Goal: Task Accomplishment & Management: Use online tool/utility

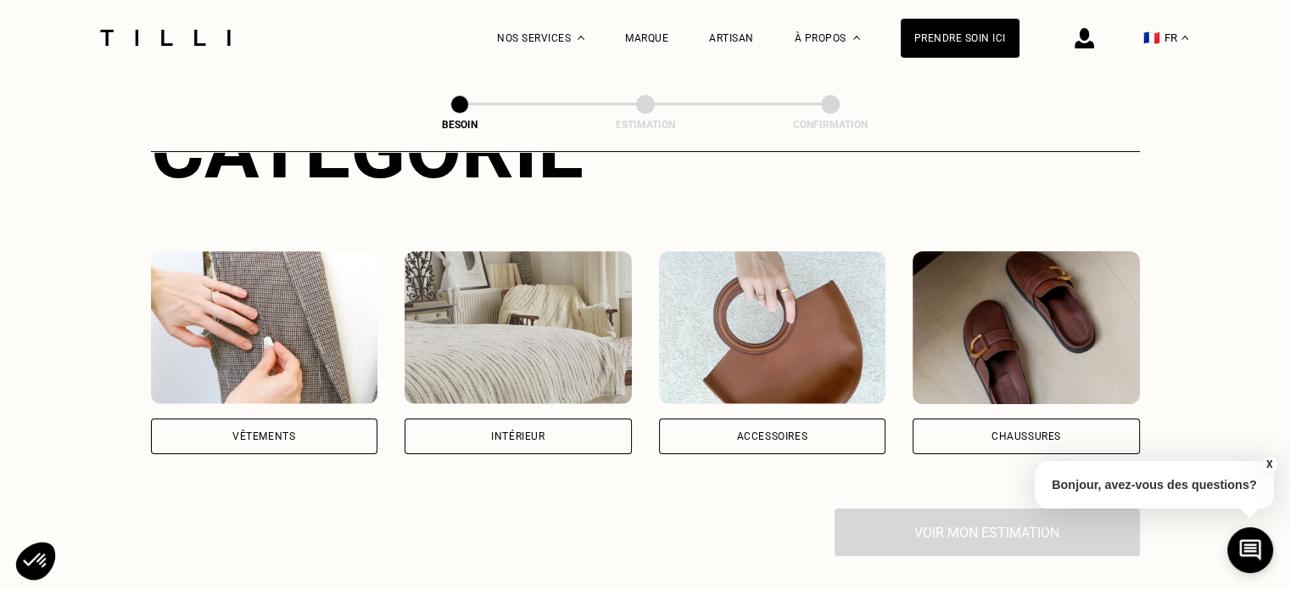
scroll to position [281, 0]
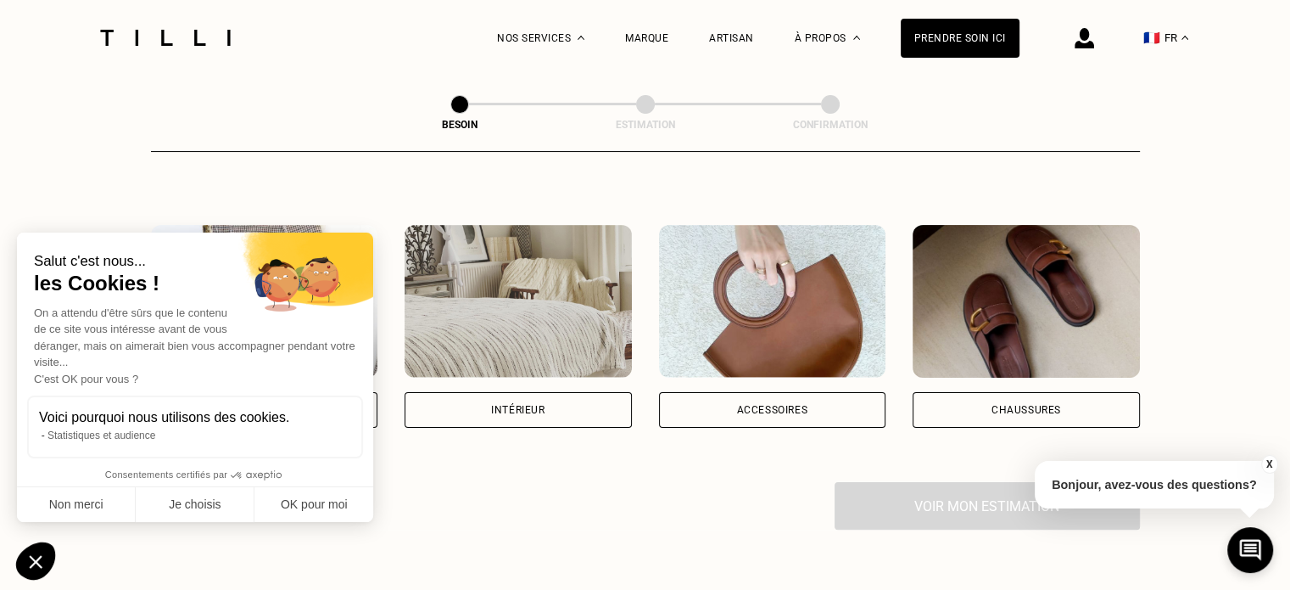
click at [539, 405] on div "Intérieur" at bounding box center [517, 410] width 53 height 10
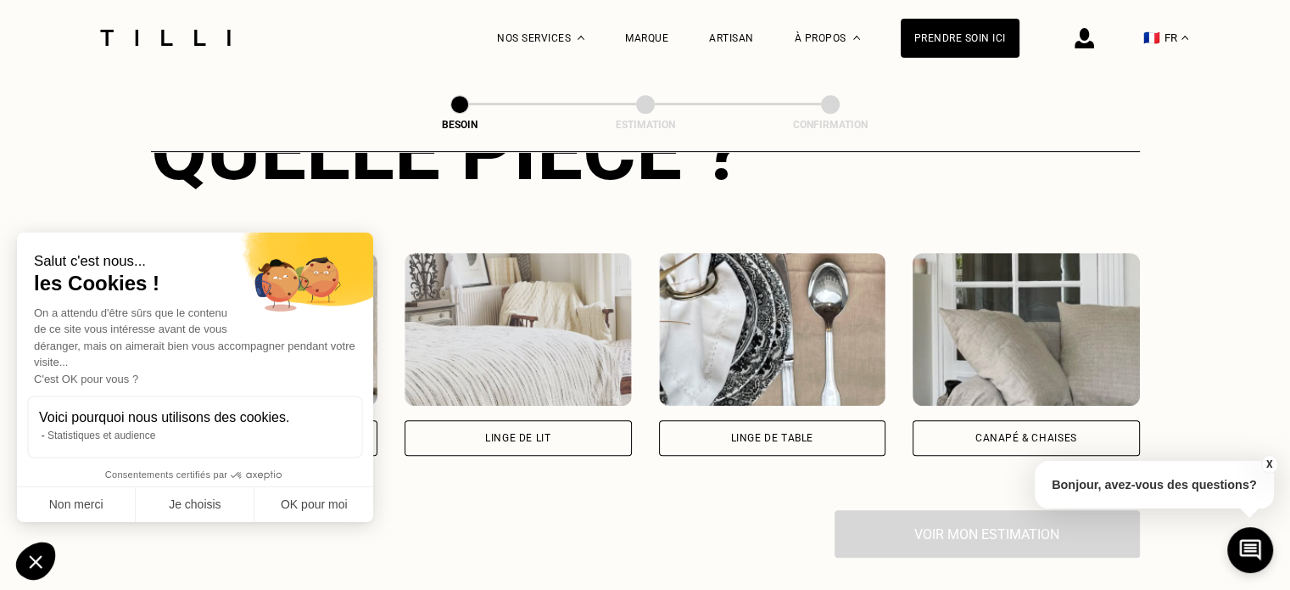
scroll to position [715, 0]
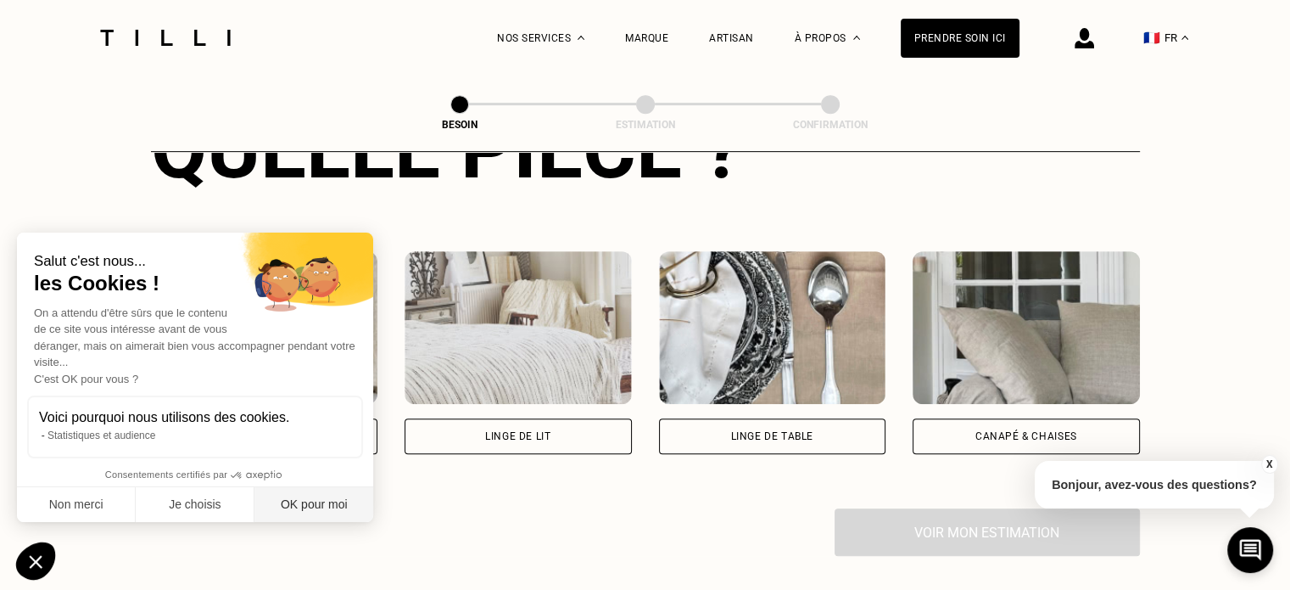
click at [323, 498] on button "OK pour moi" at bounding box center [313, 505] width 119 height 36
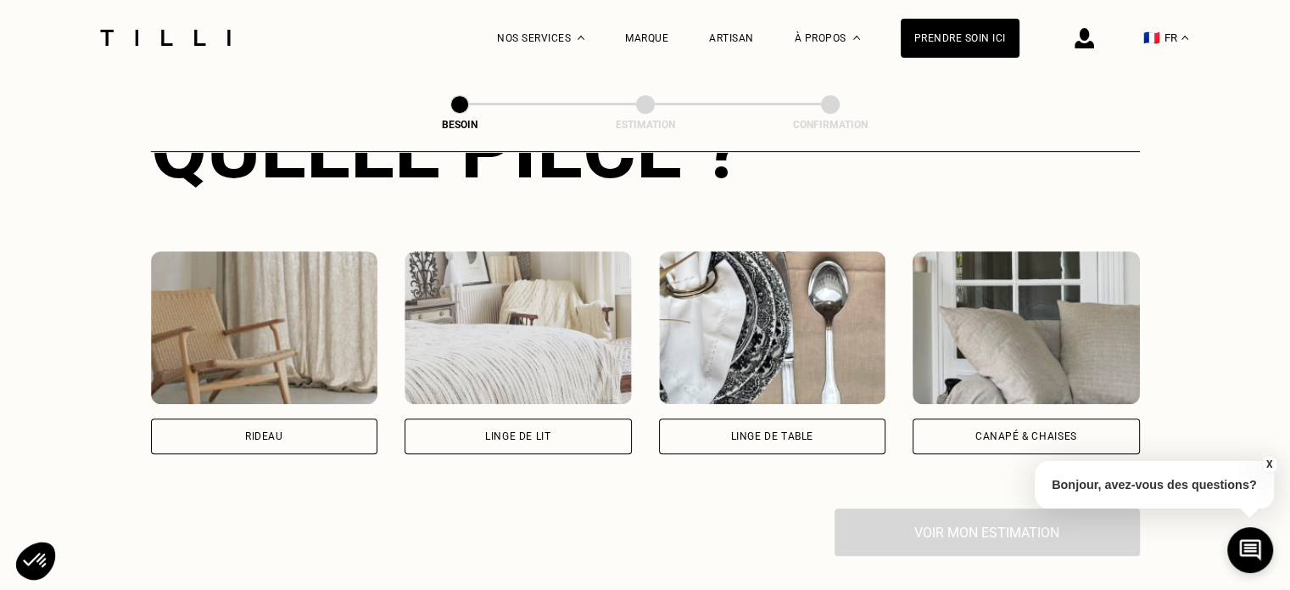
click at [294, 418] on div "Rideau" at bounding box center [264, 436] width 227 height 36
select select "FR"
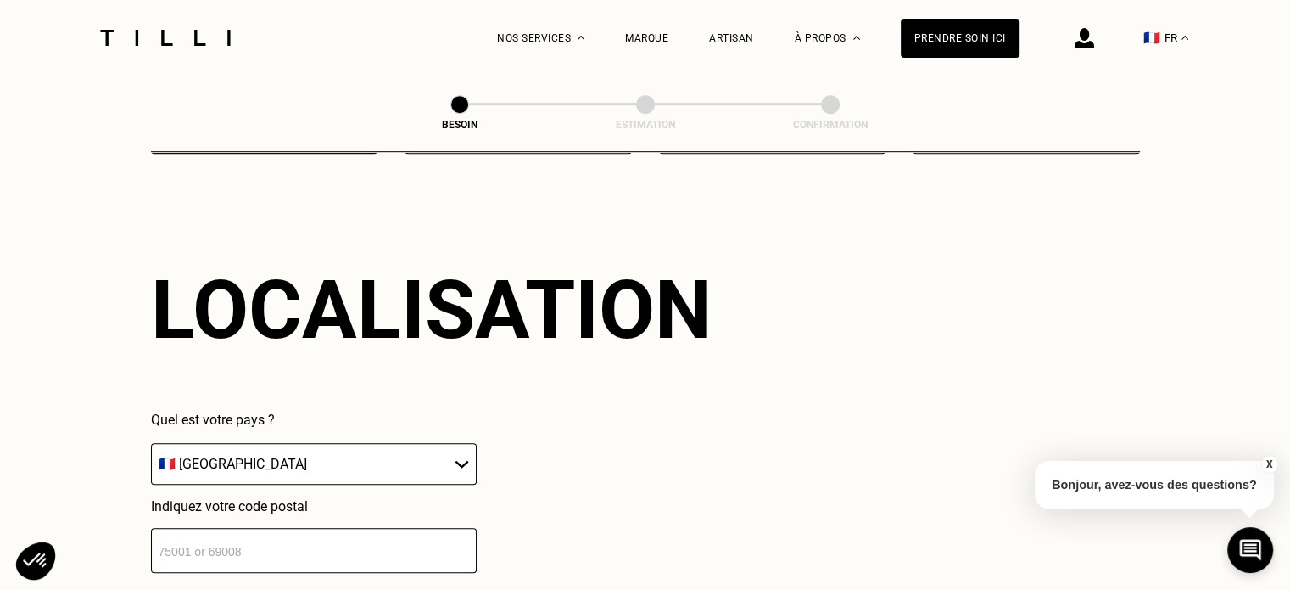
scroll to position [1097, 0]
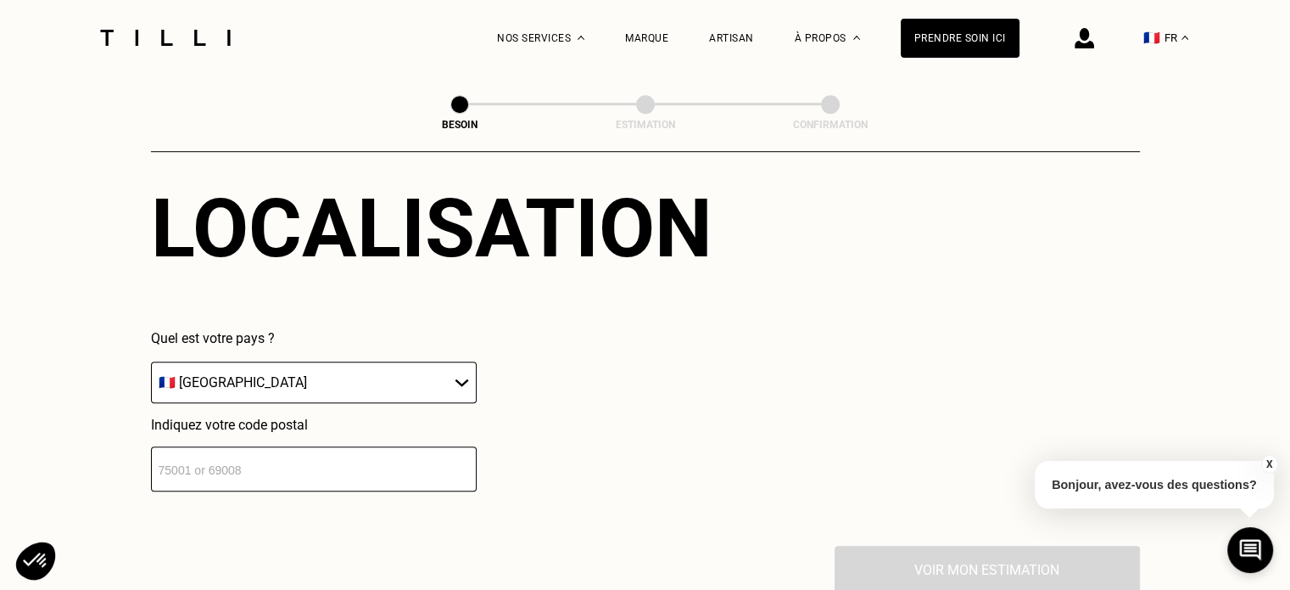
click at [374, 461] on input "number" at bounding box center [314, 468] width 326 height 45
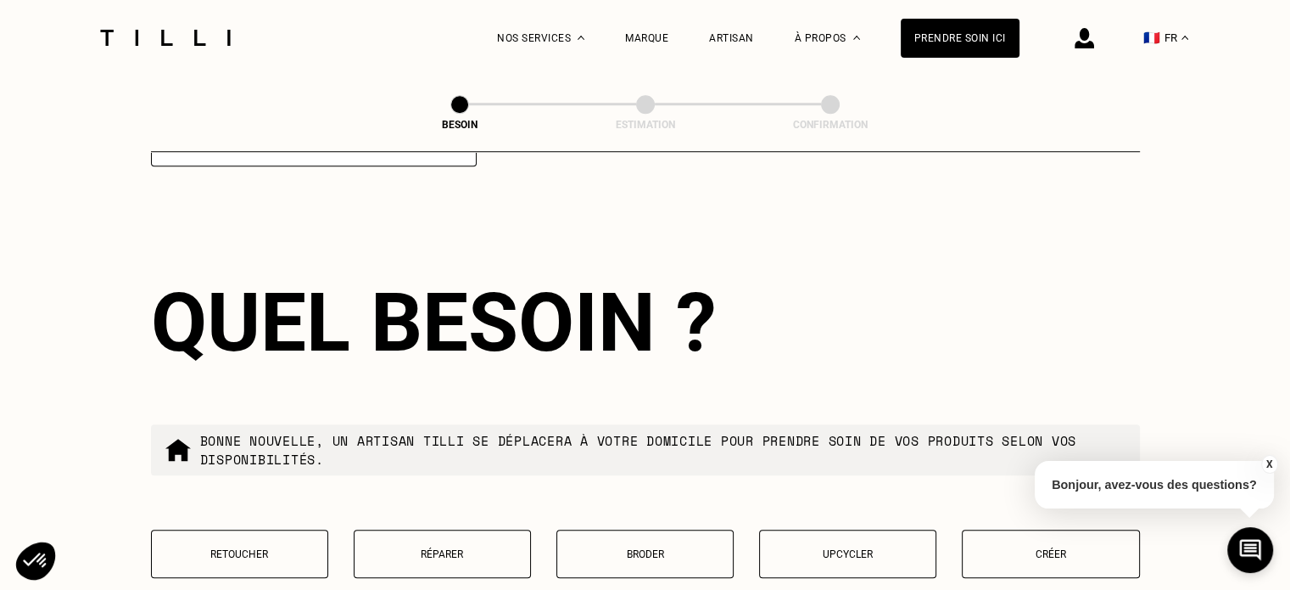
scroll to position [1438, 0]
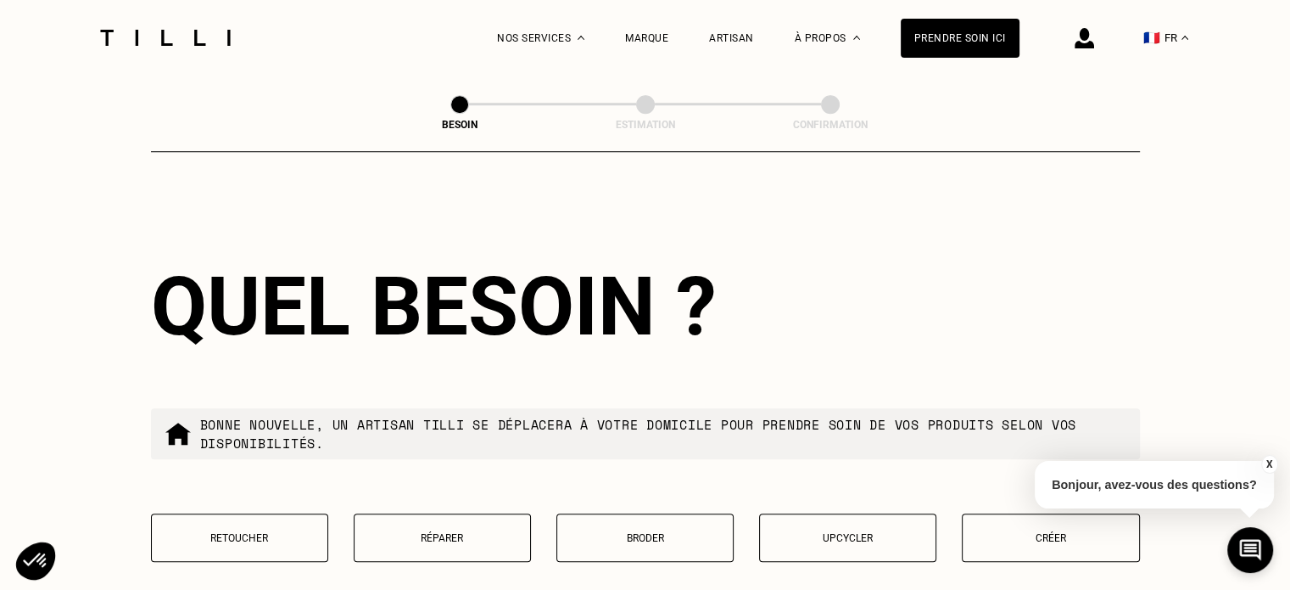
type input "21110"
click at [289, 513] on button "Retoucher" at bounding box center [239, 537] width 177 height 48
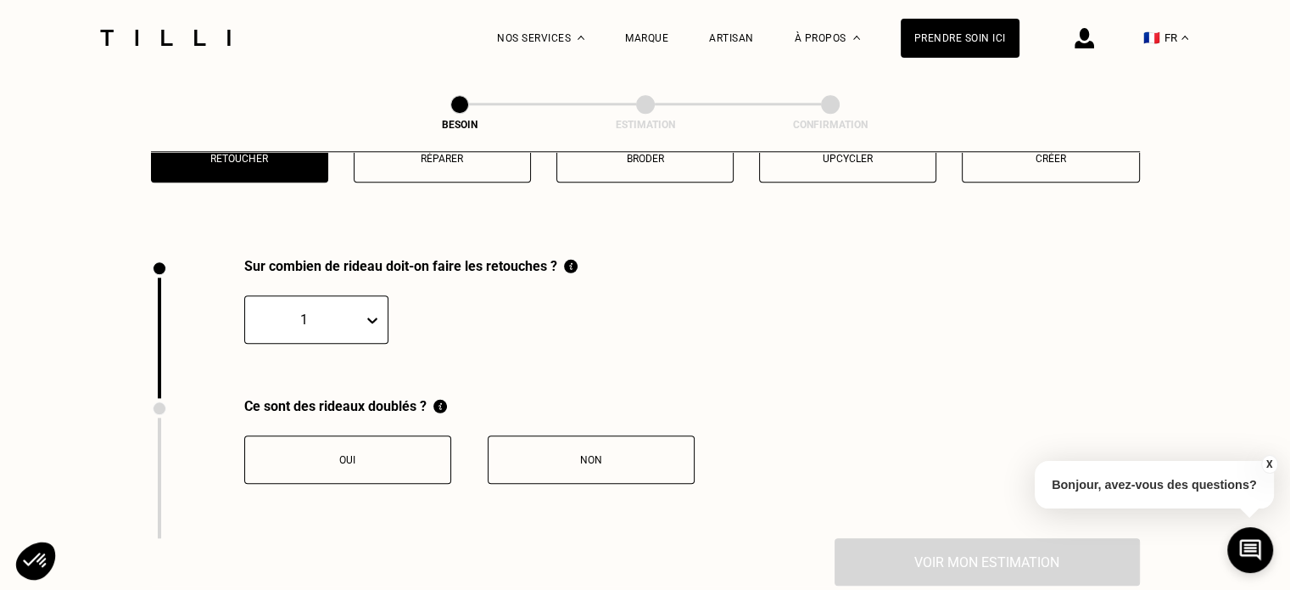
scroll to position [1873, 0]
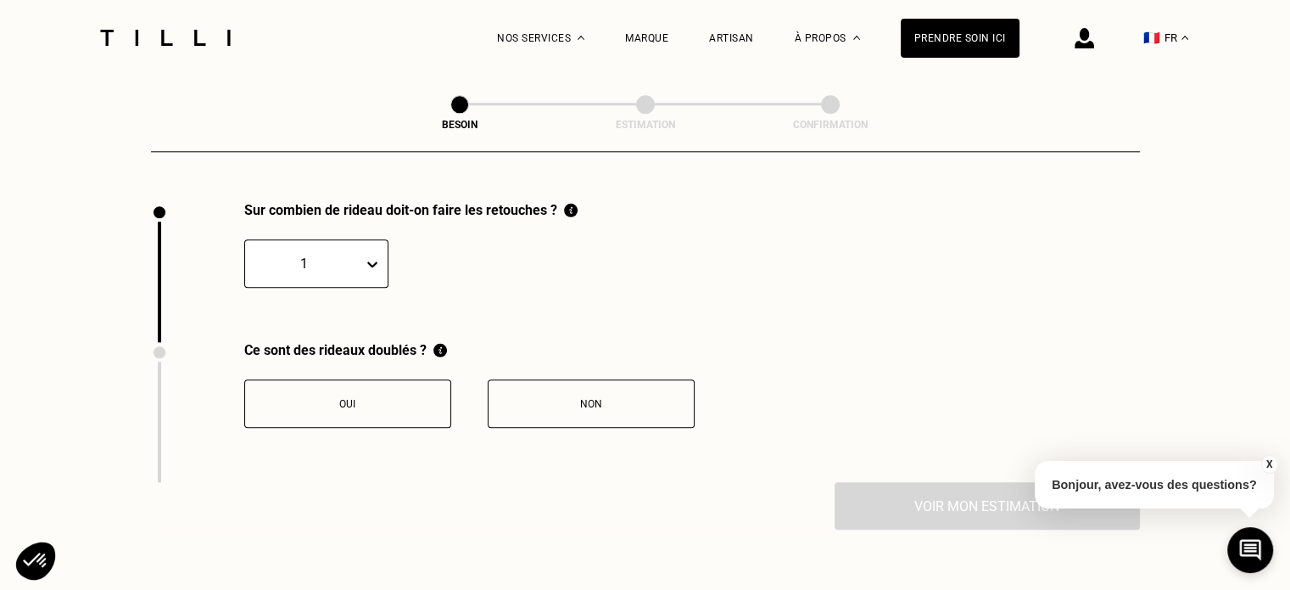
click at [610, 398] on div "Non" at bounding box center [591, 404] width 188 height 12
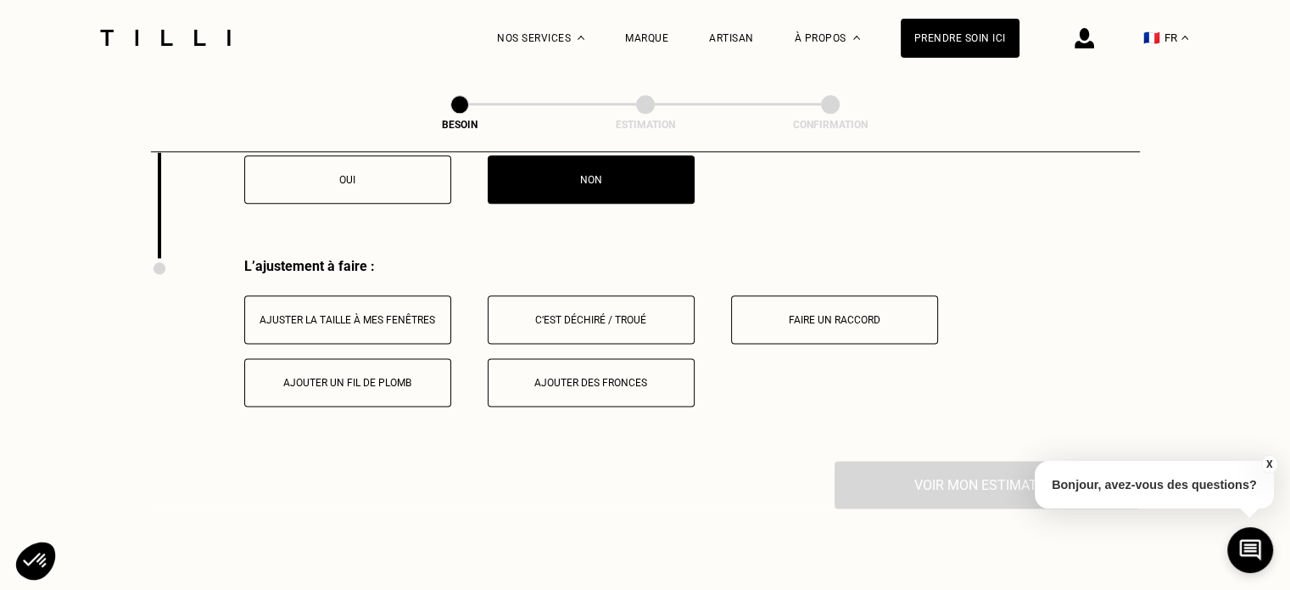
scroll to position [2154, 0]
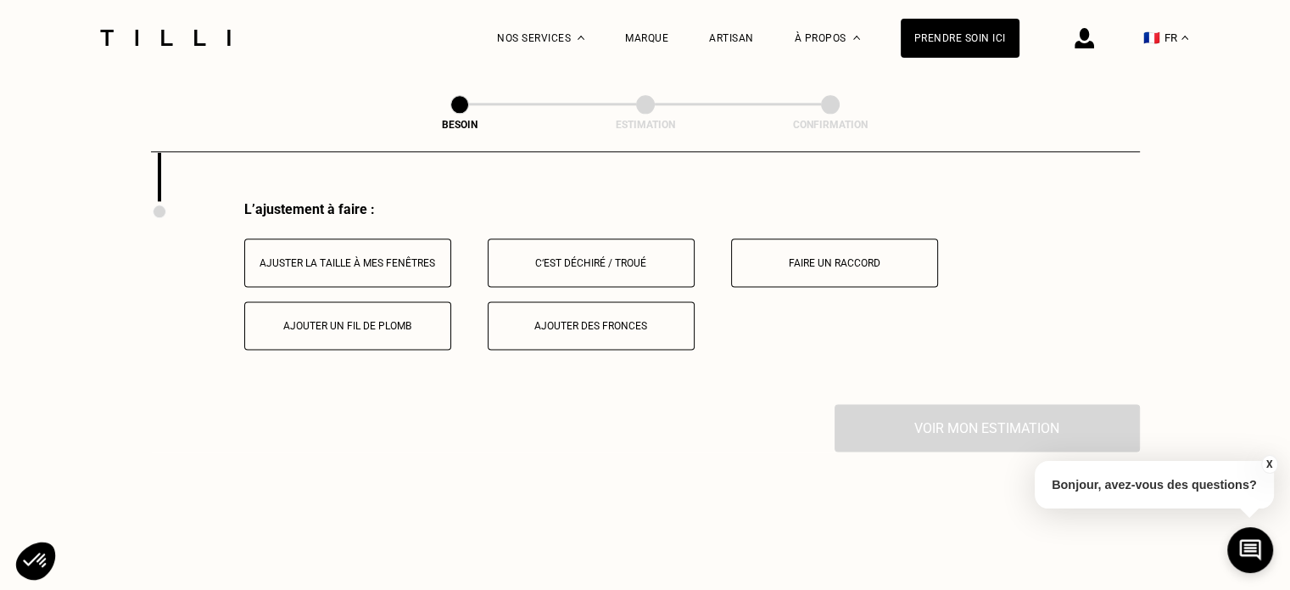
click at [375, 257] on div "Ajuster la taille à mes fenêtres" at bounding box center [348, 263] width 188 height 12
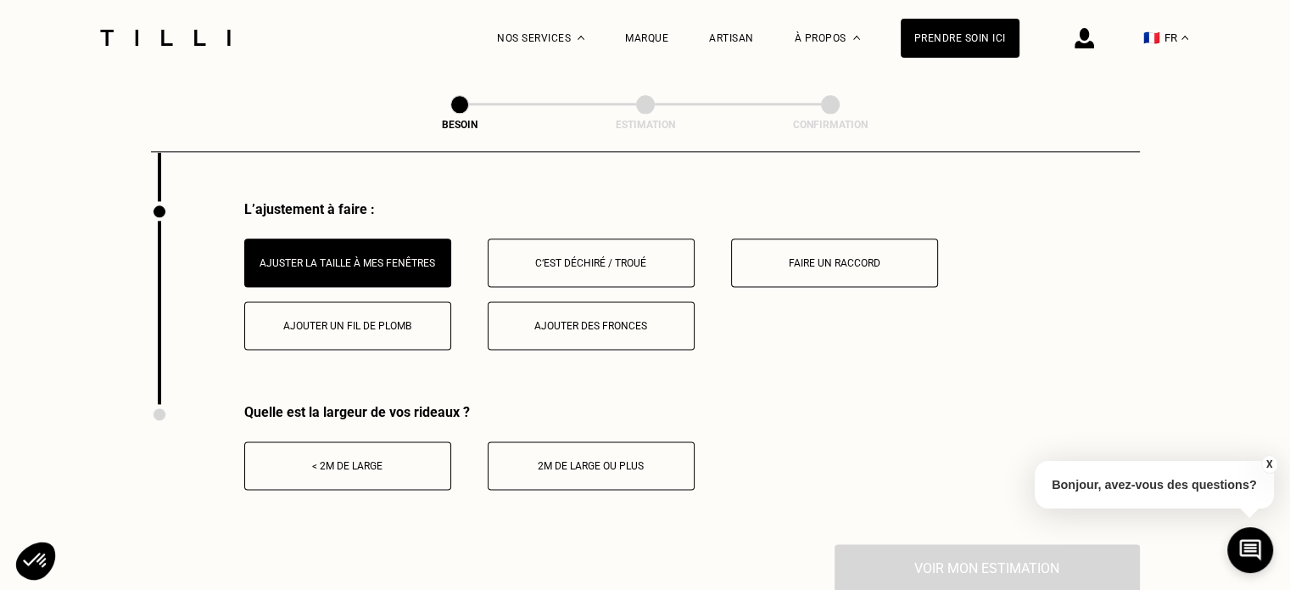
click at [388, 460] on div "< 2m de large" at bounding box center [348, 466] width 188 height 12
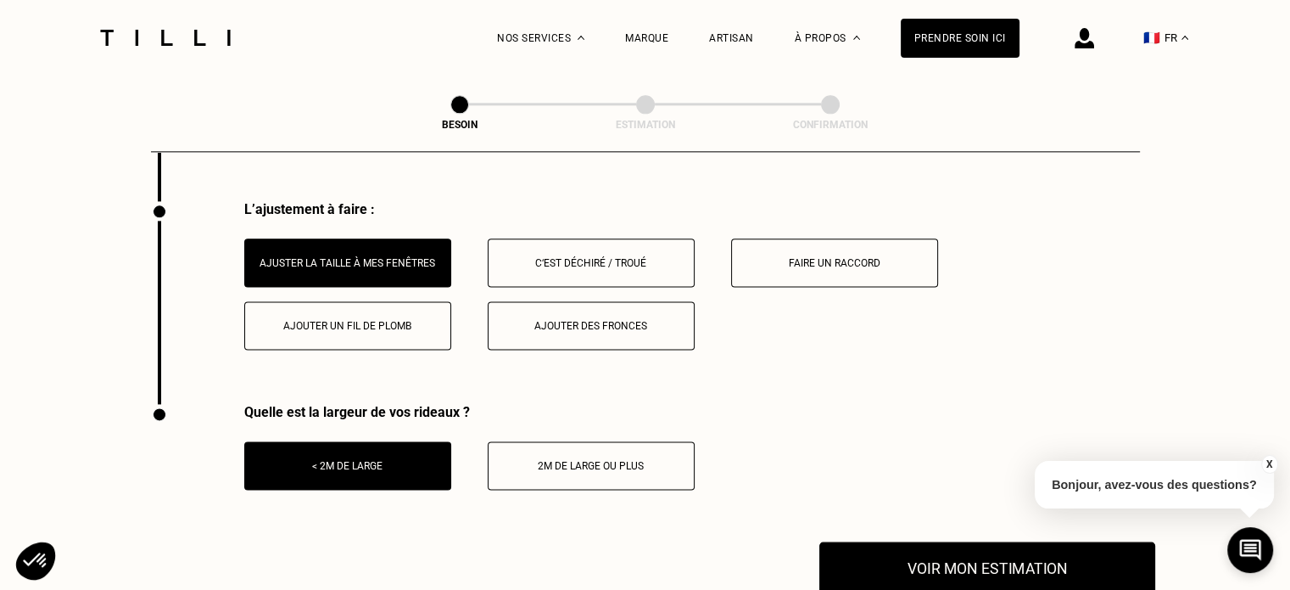
click at [1018, 545] on button "Voir mon estimation" at bounding box center [987, 567] width 336 height 53
